Goal: Task Accomplishment & Management: Complete application form

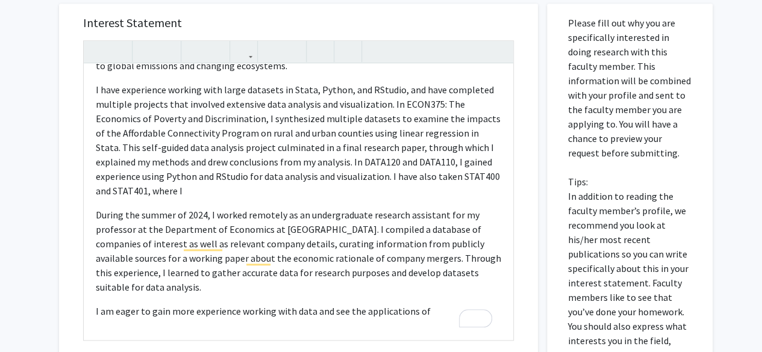
scroll to position [527, 0]
drag, startPoint x: 287, startPoint y: 90, endPoint x: 166, endPoint y: 89, distance: 121.0
click at [166, 89] on p "I have experience working with large datasets in Stata, Python, and RStudio, an…" at bounding box center [298, 141] width 405 height 116
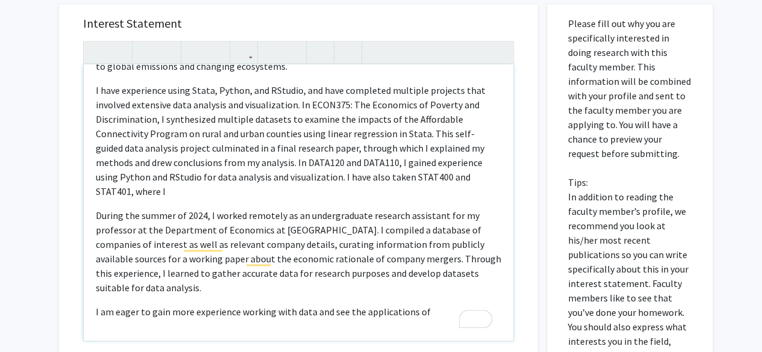
click at [295, 90] on p "I have experience using Stata, Python, and RStudio, and have completed multiple…" at bounding box center [298, 141] width 405 height 116
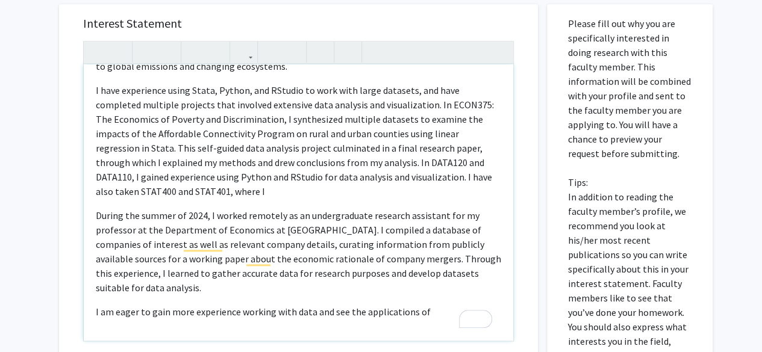
drag, startPoint x: 283, startPoint y: 196, endPoint x: 175, endPoint y: 188, distance: 108.6
click at [175, 188] on p "I have experience using Stata, Python, and RStudio to work with large datasets,…" at bounding box center [298, 141] width 405 height 116
click at [242, 181] on p "I have experience using Stata, Python, and RStudio to work with large datasets,…" at bounding box center [298, 141] width 405 height 116
click at [414, 200] on div "Hello [PERSON_NAME], I am a junior majoring in economics with a minor in data s…" at bounding box center [298, 202] width 429 height 276
click at [374, 199] on div "Hello [PERSON_NAME], I am a junior majoring in economics with a minor in data s…" at bounding box center [298, 202] width 429 height 276
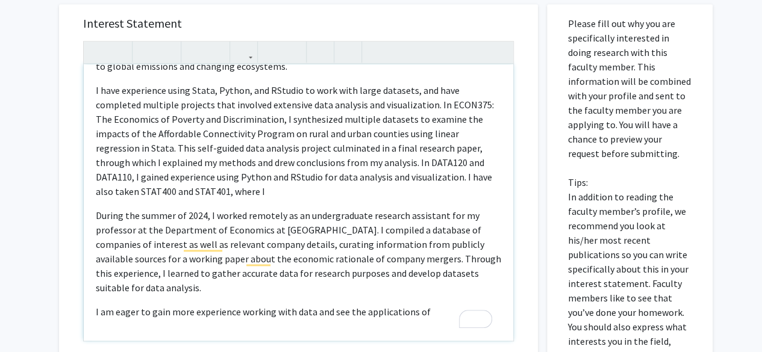
click at [358, 193] on p "I have experience using Stata, Python, and RStudio to work with large datasets,…" at bounding box center [298, 141] width 405 height 116
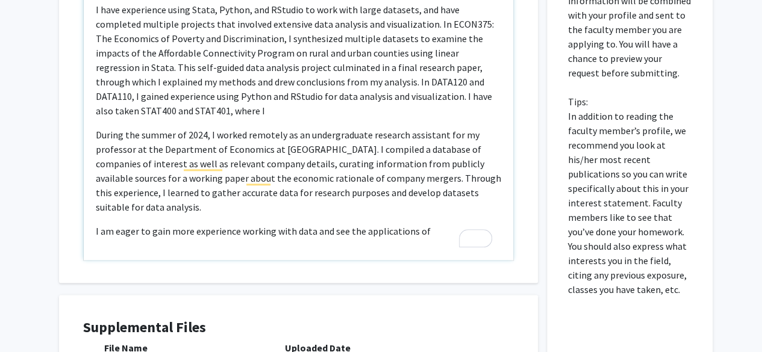
scroll to position [608, 0]
drag, startPoint x: 436, startPoint y: 227, endPoint x: 81, endPoint y: 247, distance: 355.8
click at [81, 247] on div "Interest Statement Hello [PERSON_NAME], I am a junior majoring in economics wit…" at bounding box center [298, 102] width 455 height 359
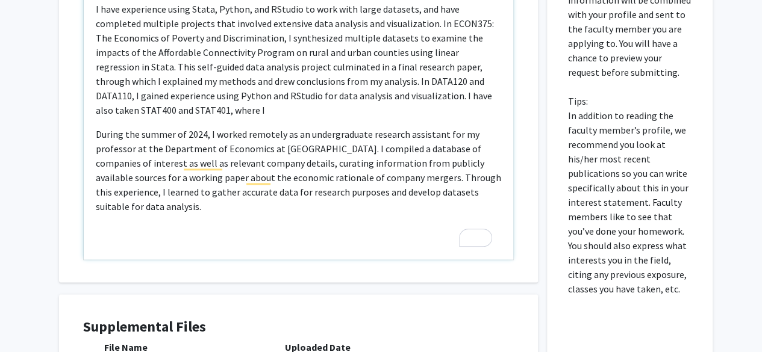
click at [208, 105] on p "I have experience using Stata, Python, and RStudio to work with large datasets,…" at bounding box center [298, 60] width 405 height 116
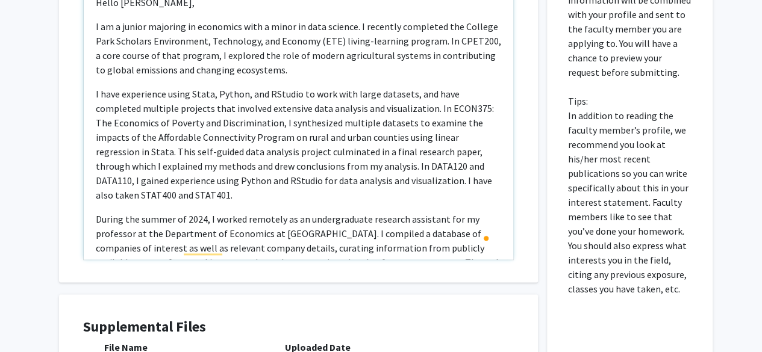
scroll to position [74, 0]
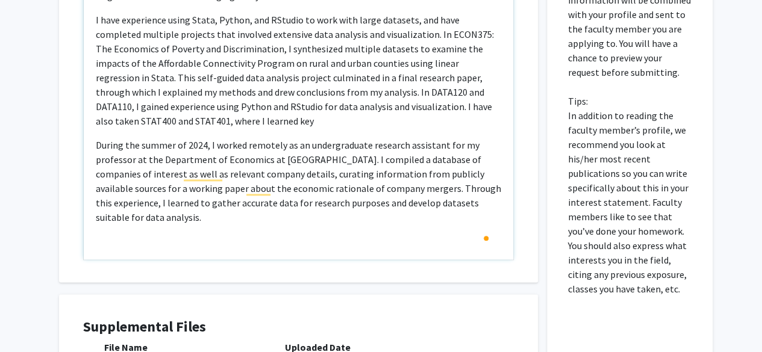
type textarea "<p>Hello [PERSON_NAME],&nbsp;</p><p>I am a junior majoring in economics with a …"
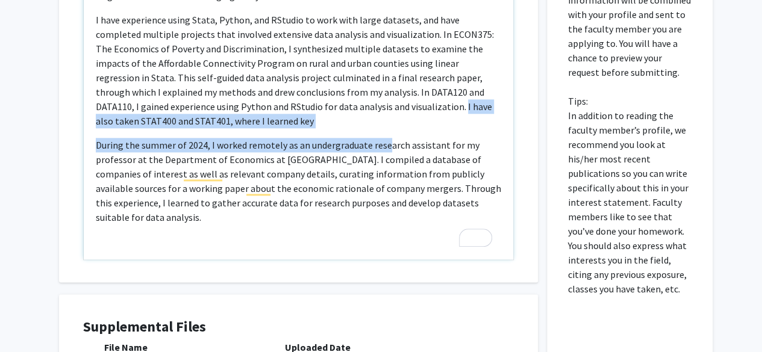
drag, startPoint x: 382, startPoint y: 127, endPoint x: 387, endPoint y: 101, distance: 26.9
click at [387, 101] on div "Hello [PERSON_NAME], I am a junior majoring in economics with a minor in data s…" at bounding box center [298, 121] width 429 height 276
click at [429, 119] on p "I have experience using Stata, Python, and RStudio to work with large datasets,…" at bounding box center [298, 71] width 405 height 116
